Goal: Task Accomplishment & Management: Manage account settings

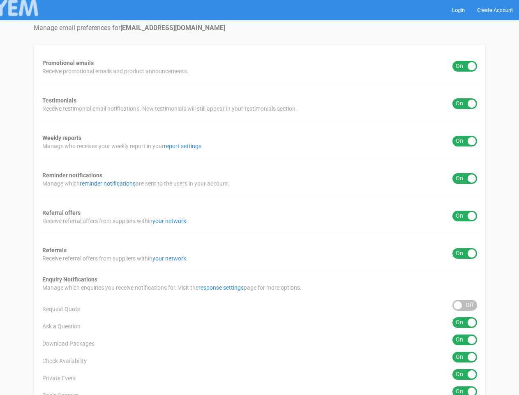
click at [259, 197] on div "Promotional emails ON OFF Receive promotional emails and product announcements.…" at bounding box center [260, 305] width 452 height 523
click at [465, 66] on div "ON OFF" at bounding box center [465, 66] width 25 height 11
click at [465, 104] on div "ON OFF" at bounding box center [465, 103] width 25 height 11
click at [465, 141] on div "ON OFF" at bounding box center [465, 141] width 25 height 11
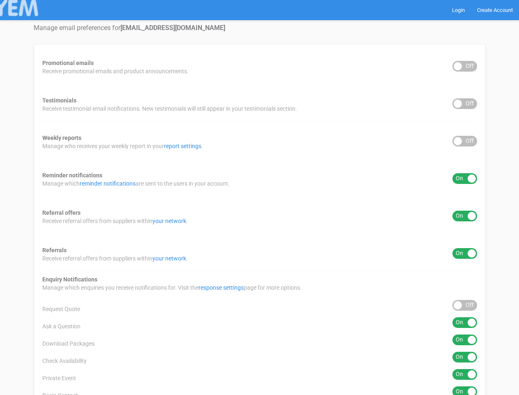
click at [465, 178] on div "ON OFF" at bounding box center [465, 178] width 25 height 11
click at [465, 216] on div "ON OFF" at bounding box center [465, 215] width 25 height 11
click at [465, 253] on div "ON OFF" at bounding box center [465, 253] width 25 height 11
click at [465, 305] on div "ON OFF" at bounding box center [465, 305] width 25 height 11
click at [465, 322] on div "ON OFF" at bounding box center [465, 322] width 25 height 11
